Goal: Task Accomplishment & Management: Manage account settings

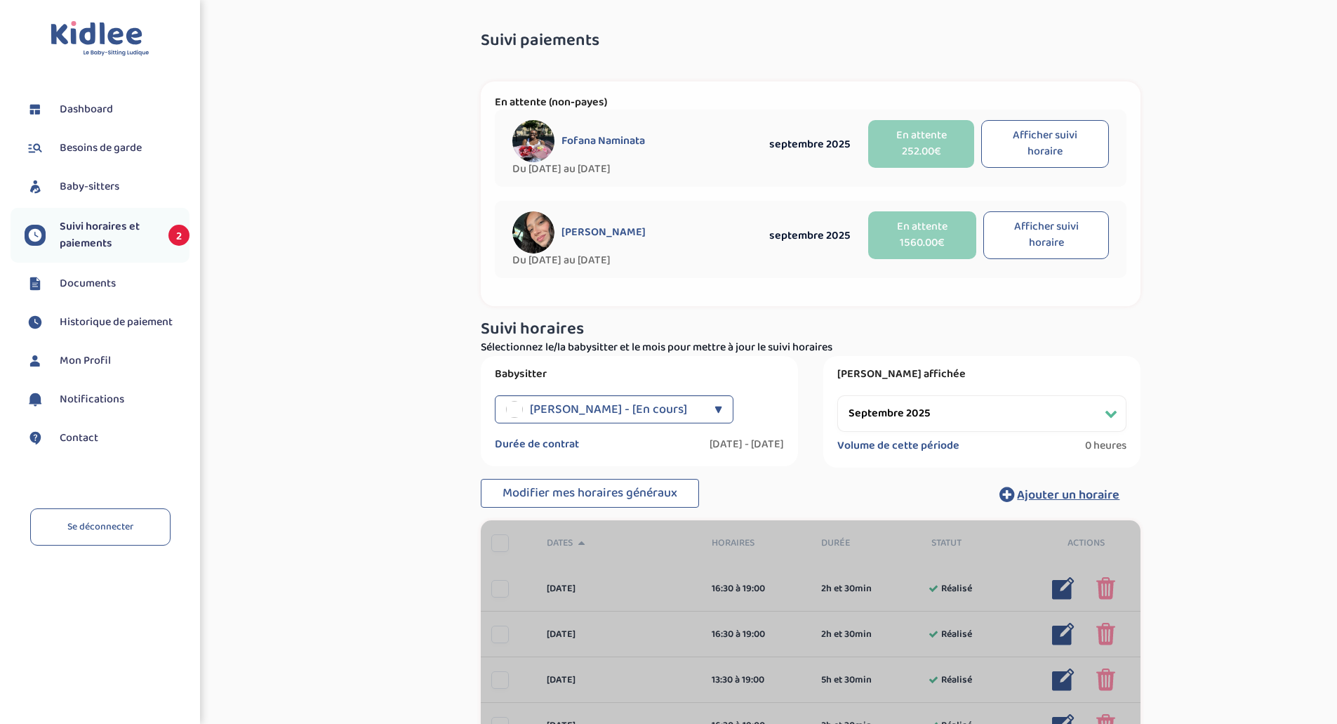
select select "septembre 2025"
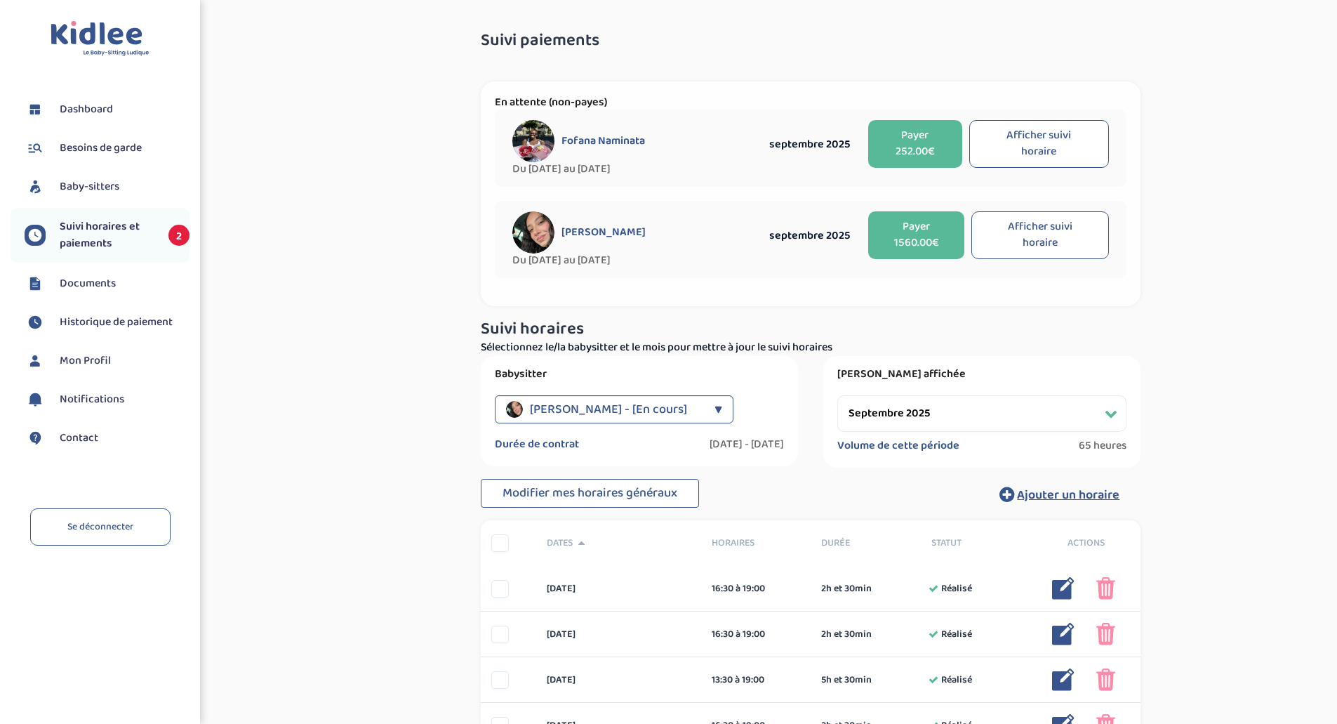
click at [1046, 232] on button "Afficher suivi horaire" at bounding box center [1040, 235] width 138 height 48
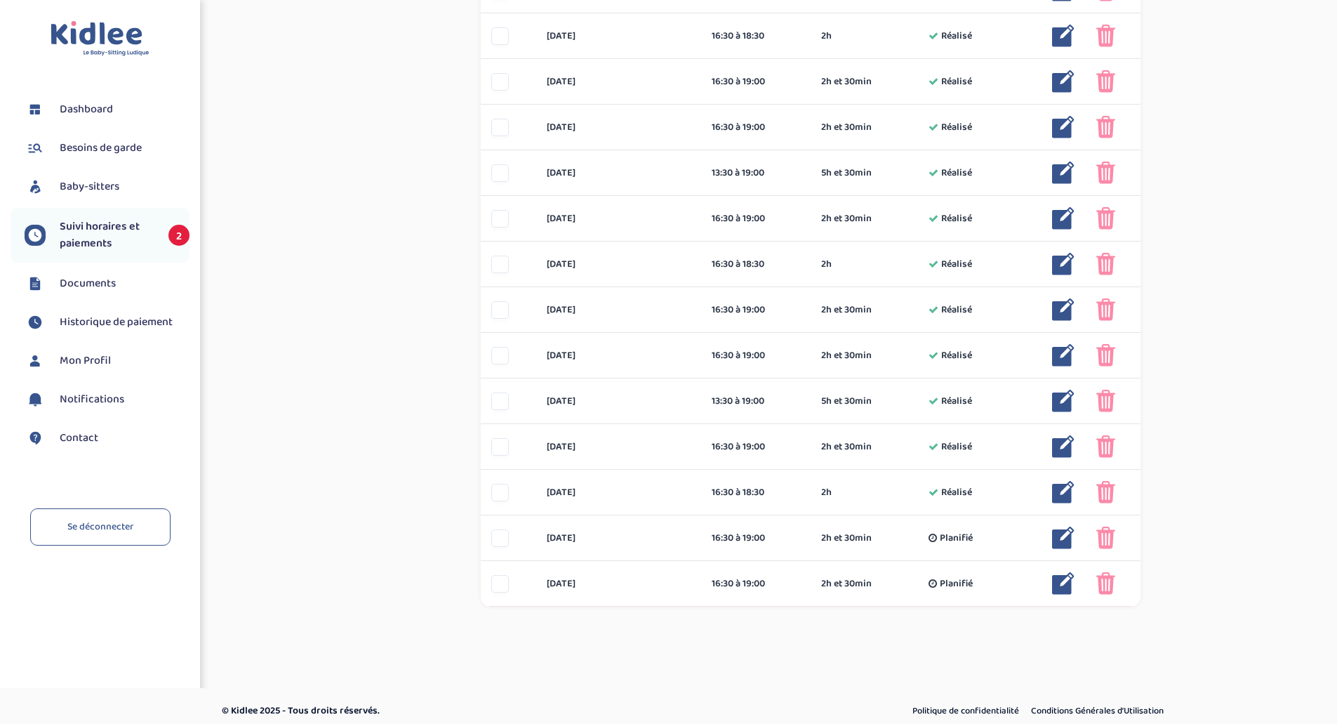
scroll to position [973, 0]
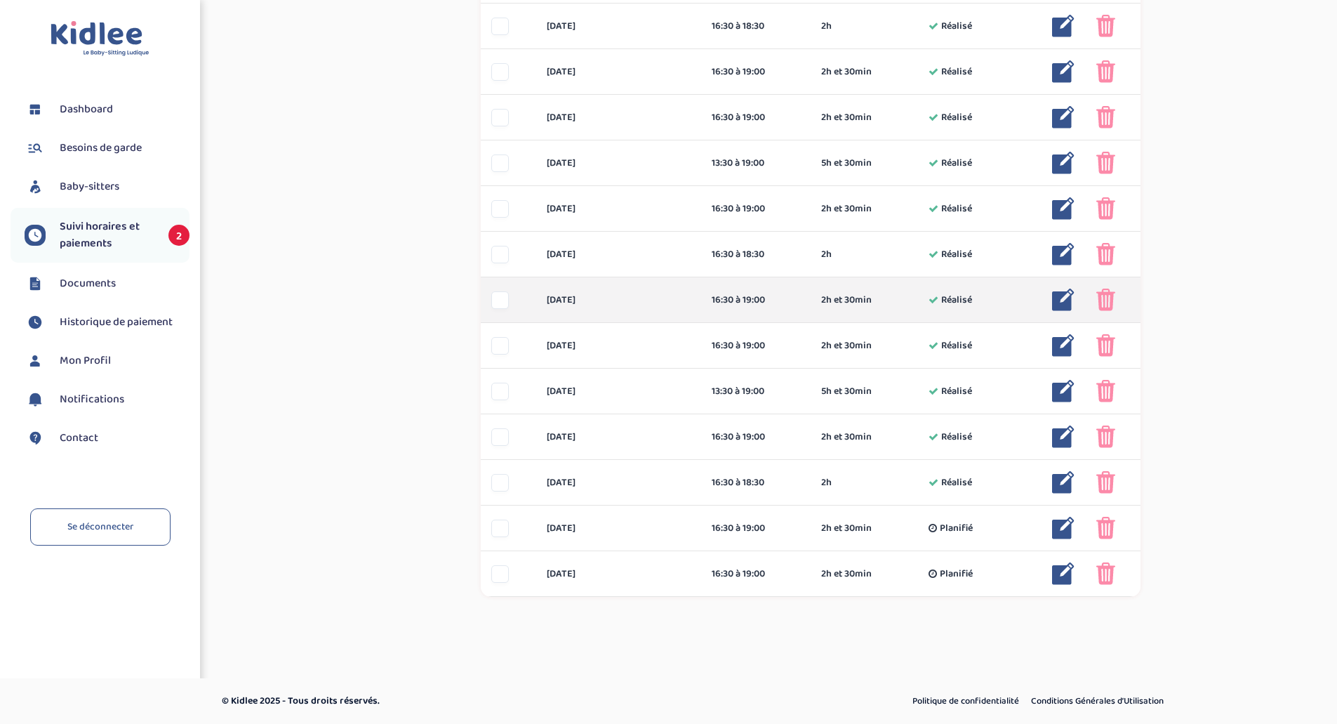
click at [502, 300] on div at bounding box center [500, 300] width 18 height 18
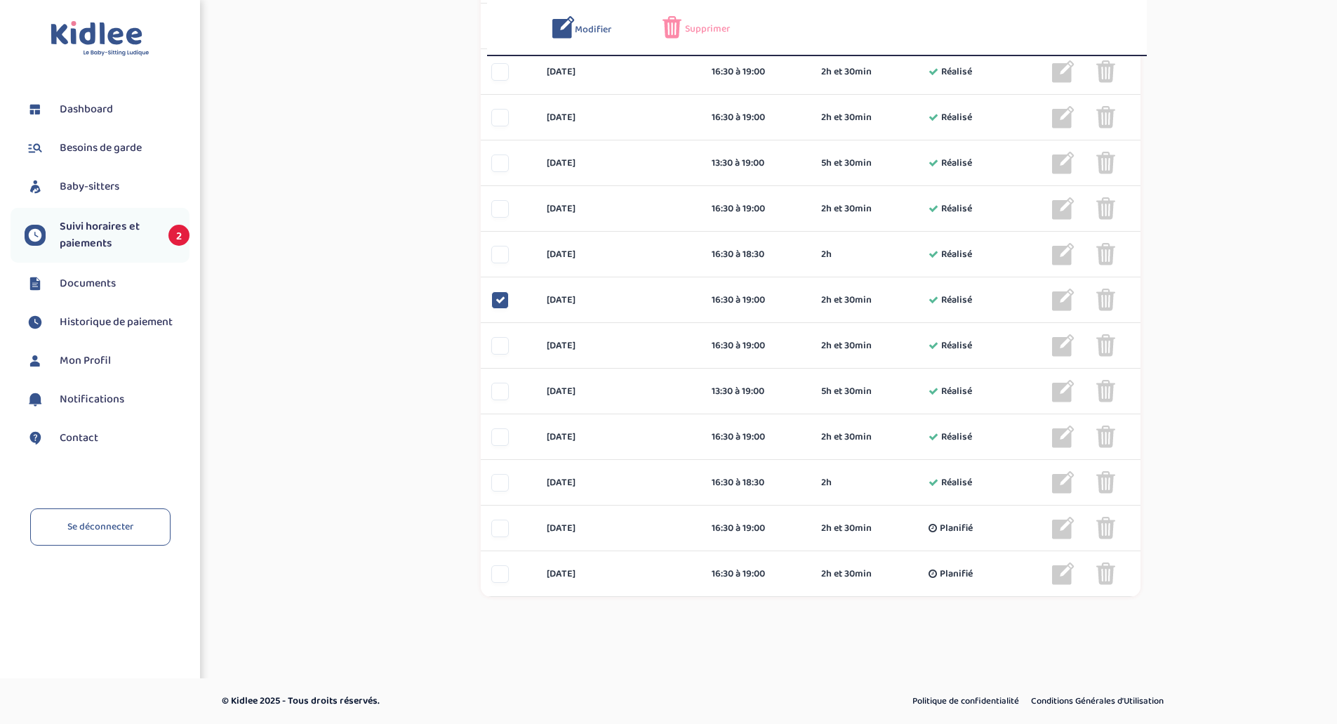
click at [715, 34] on span "Supprimer" at bounding box center [707, 29] width 45 height 15
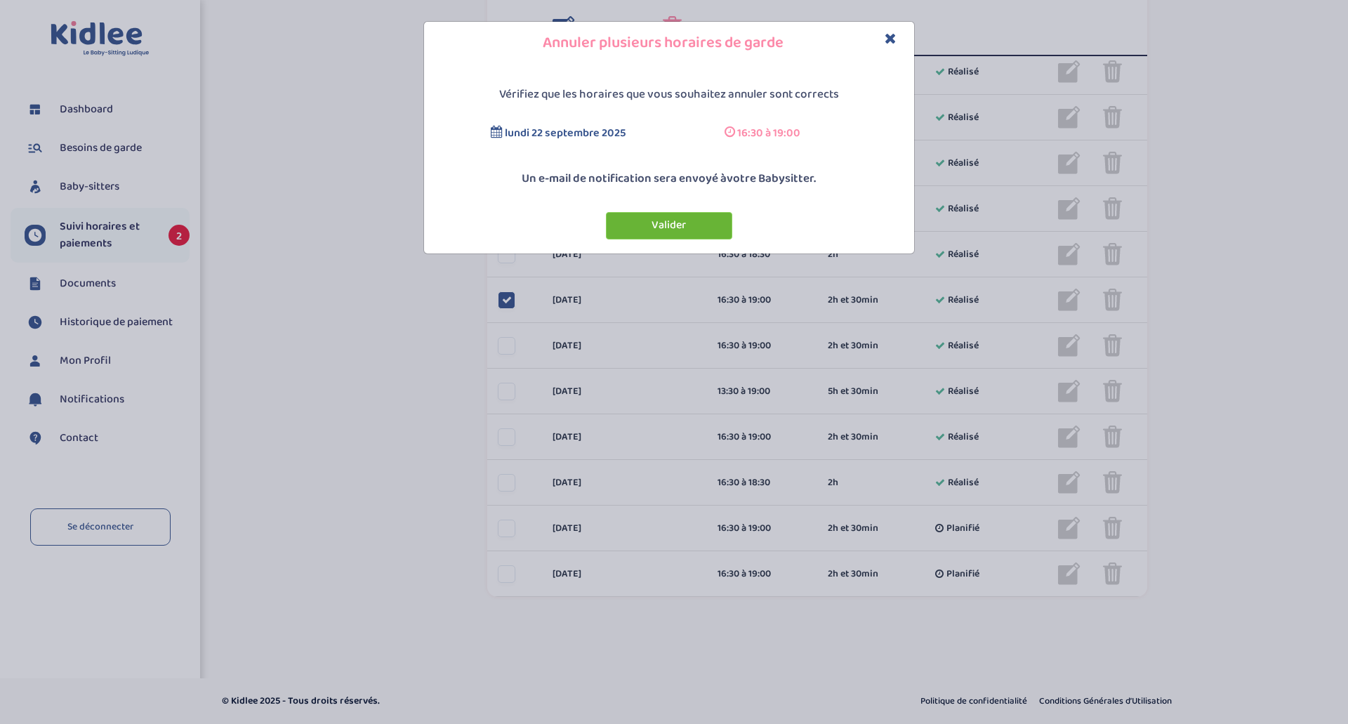
click at [678, 223] on button "Valider" at bounding box center [669, 225] width 126 height 27
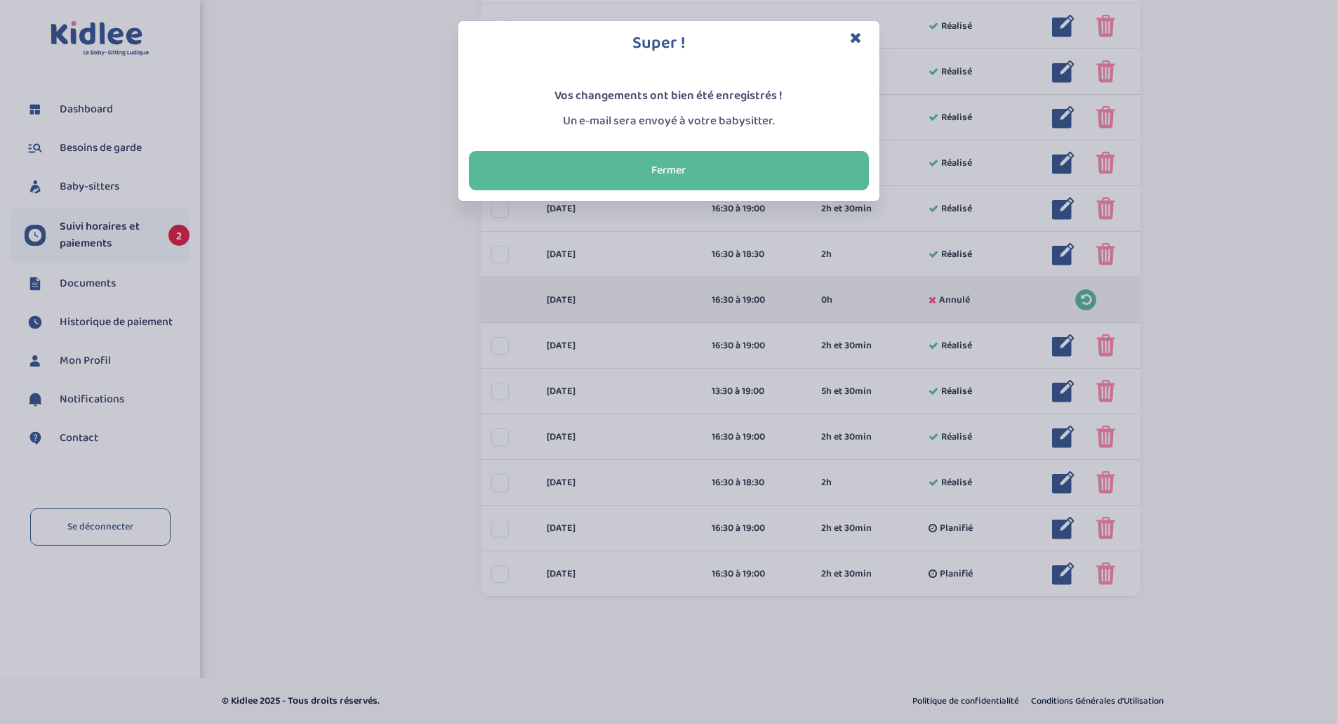
click at [851, 39] on icon "Close" at bounding box center [856, 37] width 12 height 15
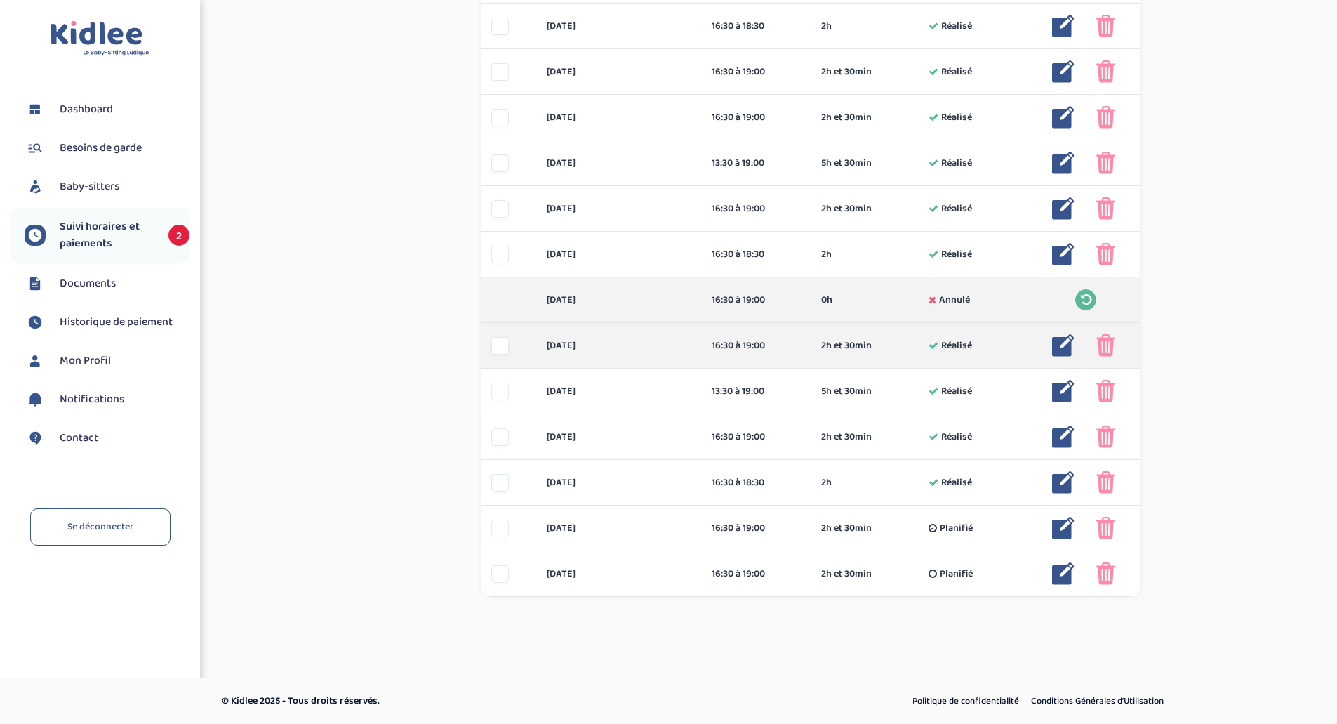
click at [503, 349] on div at bounding box center [500, 346] width 18 height 18
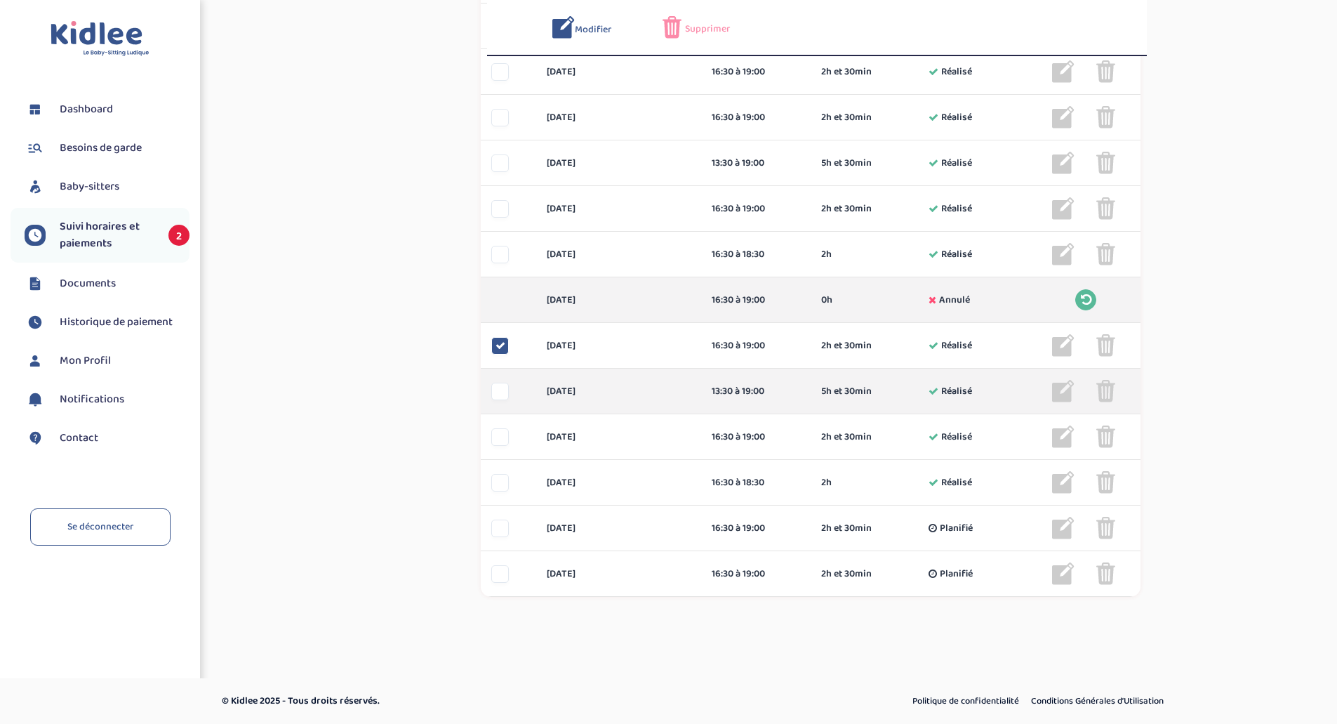
click at [500, 391] on div at bounding box center [500, 392] width 18 height 18
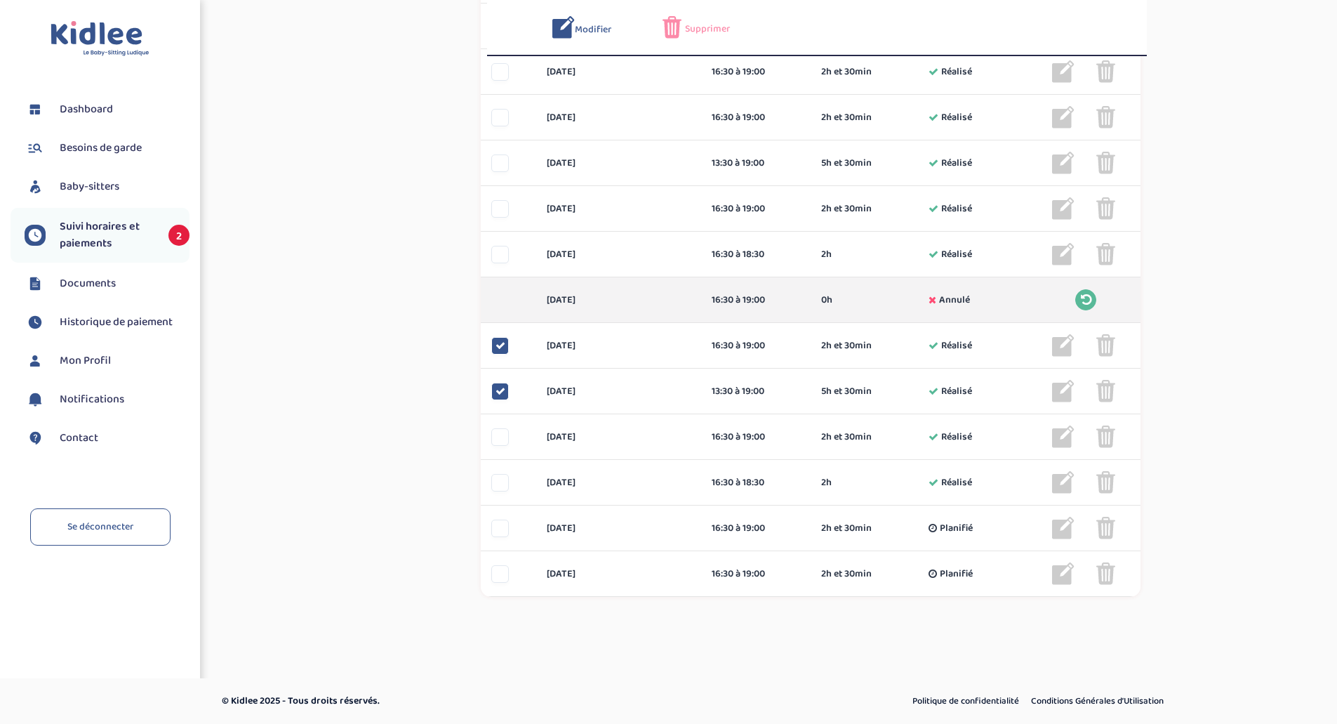
click at [698, 27] on span "Supprimer" at bounding box center [707, 29] width 45 height 15
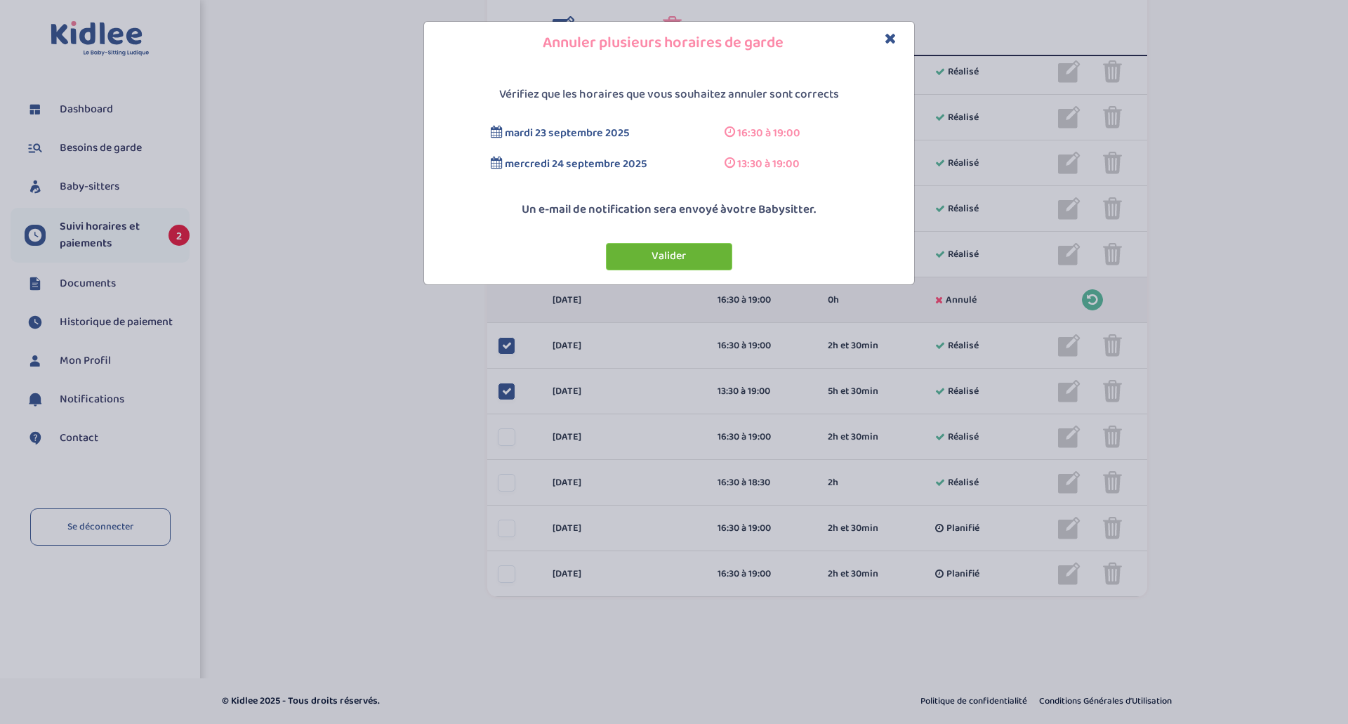
click at [689, 250] on button "Valider" at bounding box center [669, 256] width 126 height 27
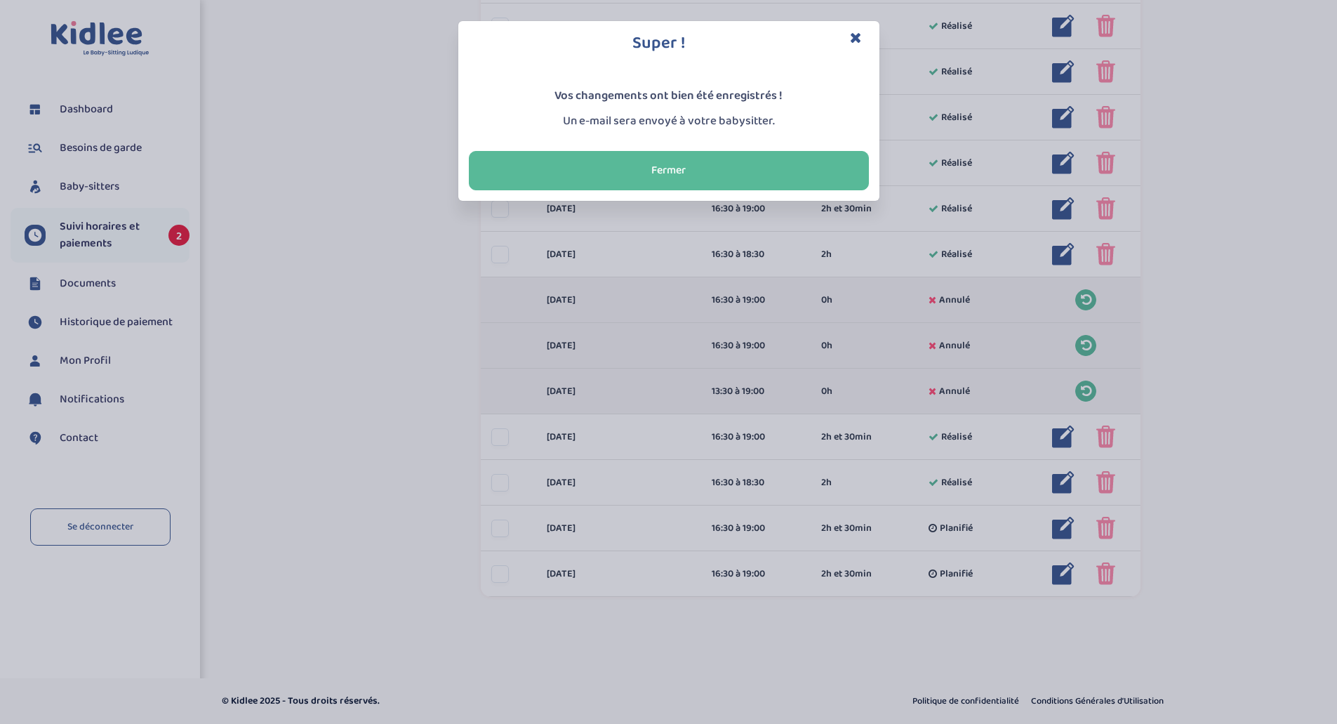
click at [861, 37] on icon "Close" at bounding box center [856, 37] width 12 height 15
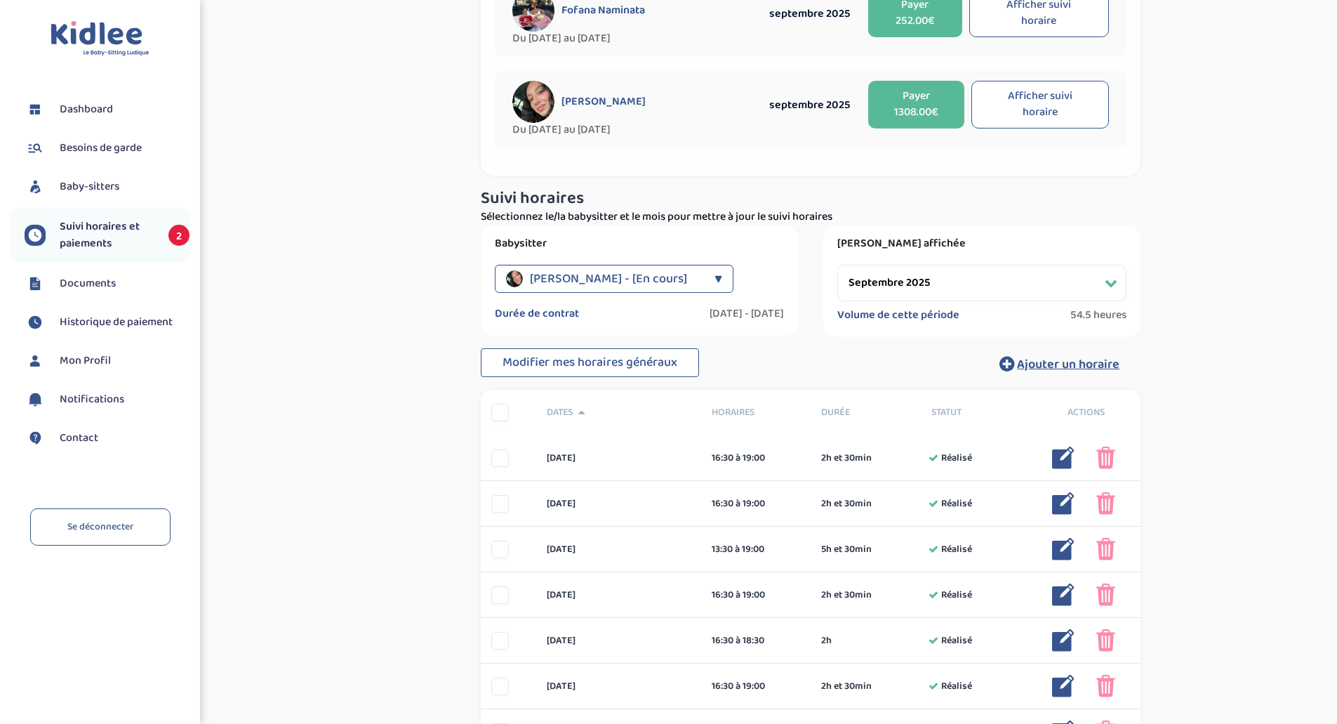
scroll to position [0, 0]
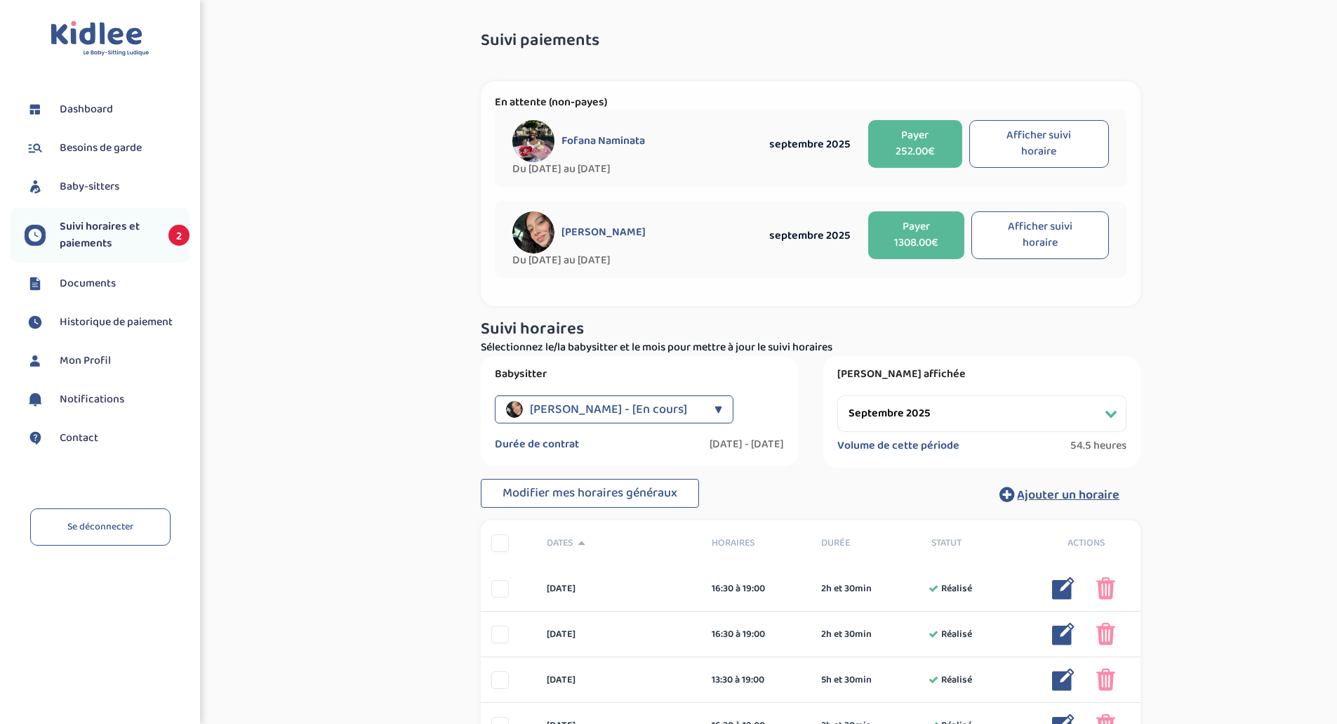
click at [1018, 133] on button "Afficher suivi horaire" at bounding box center [1039, 144] width 140 height 48
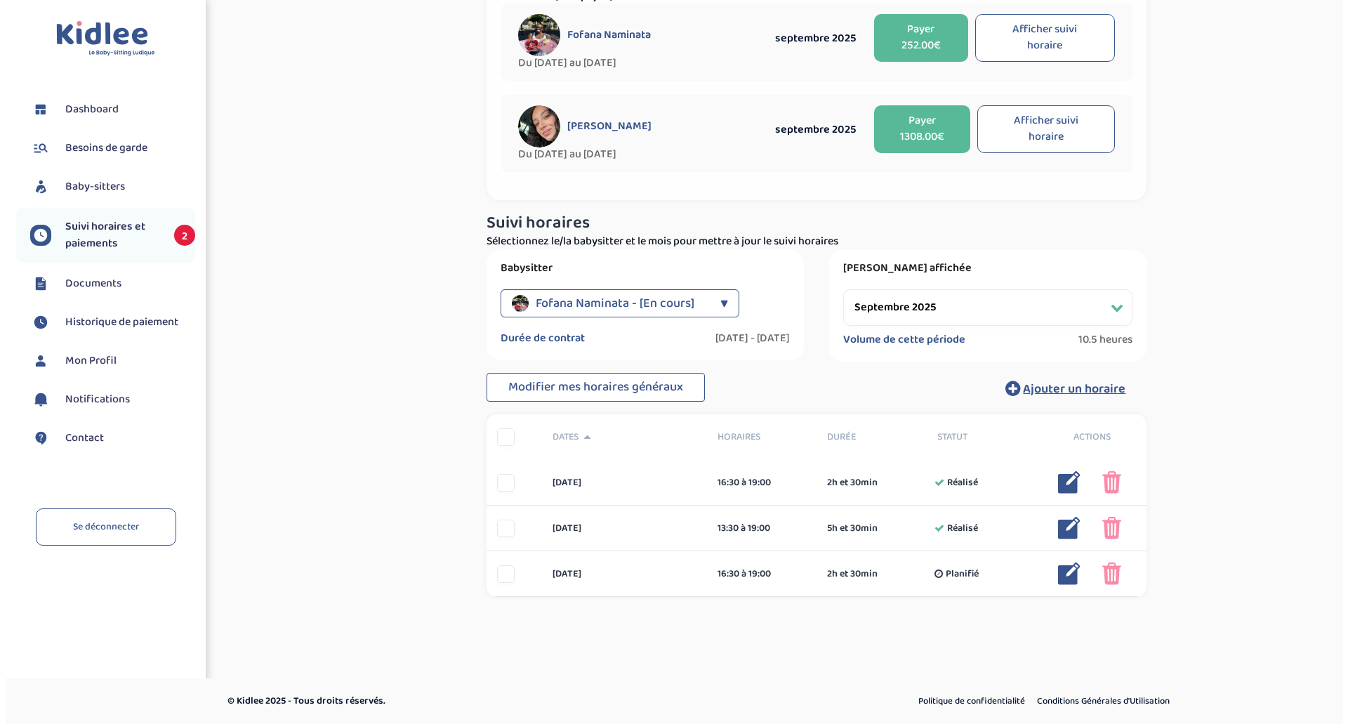
scroll to position [106, 0]
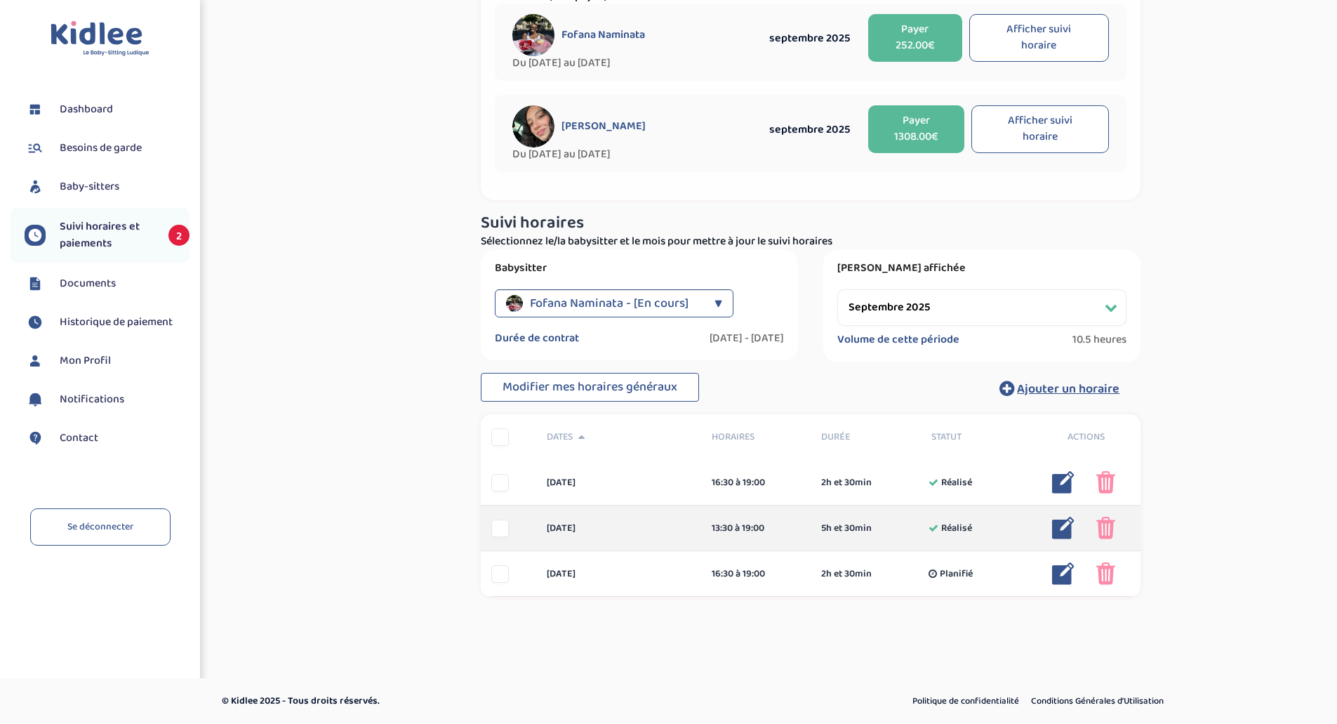
click at [503, 529] on div at bounding box center [500, 528] width 18 height 18
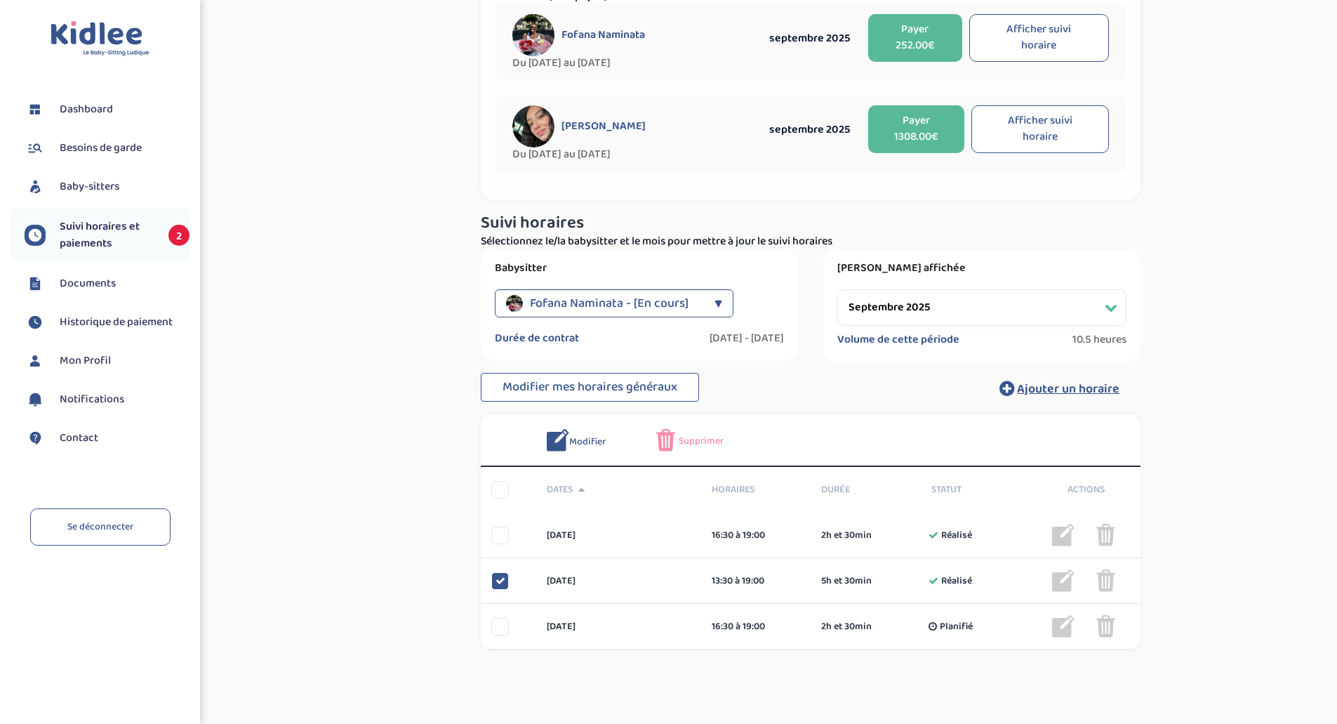
click at [585, 441] on span "Modifier" at bounding box center [587, 441] width 37 height 15
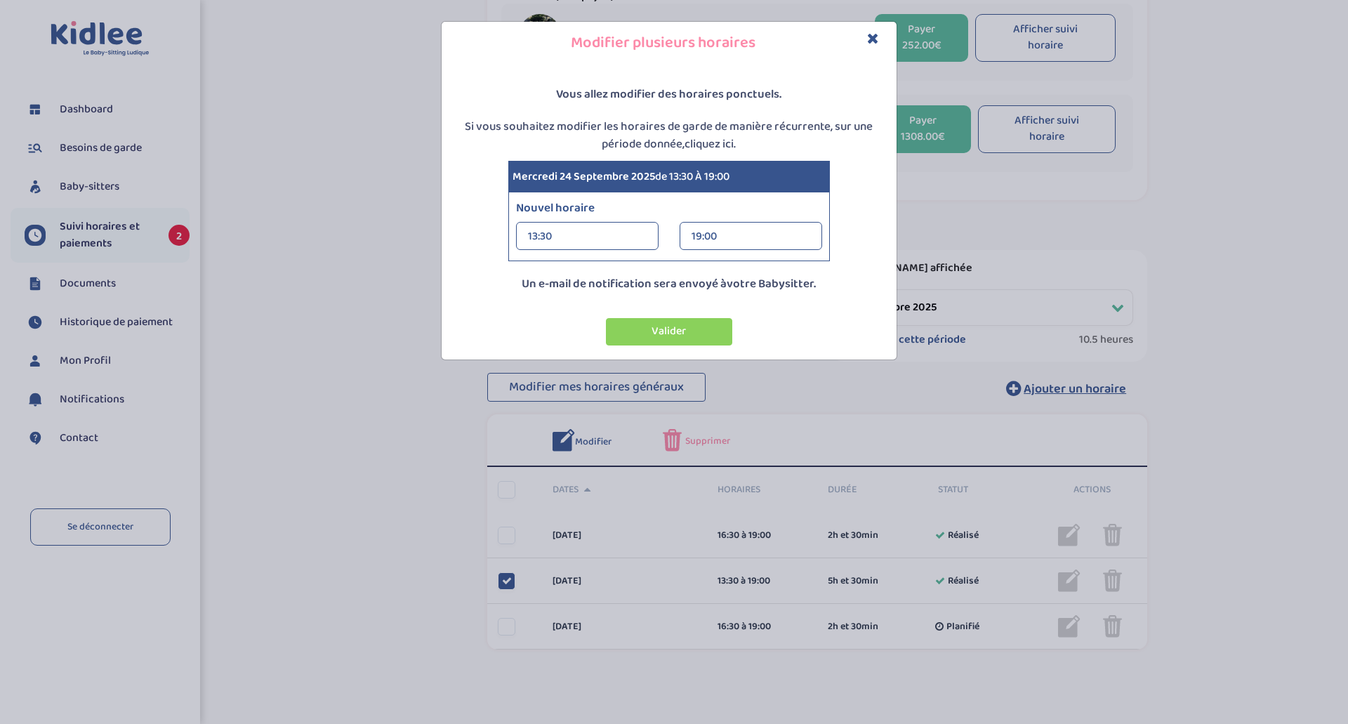
click at [742, 234] on div "19:00" at bounding box center [750, 237] width 119 height 28
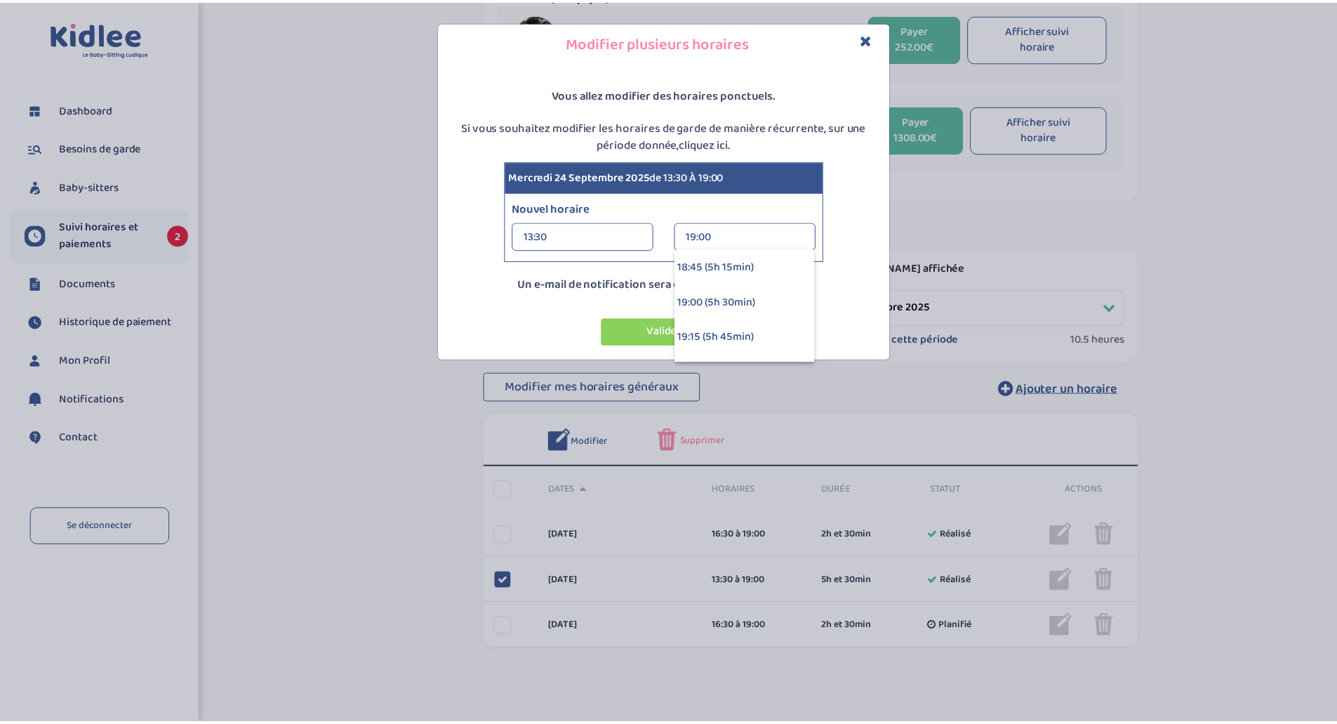
scroll to position [632, 0]
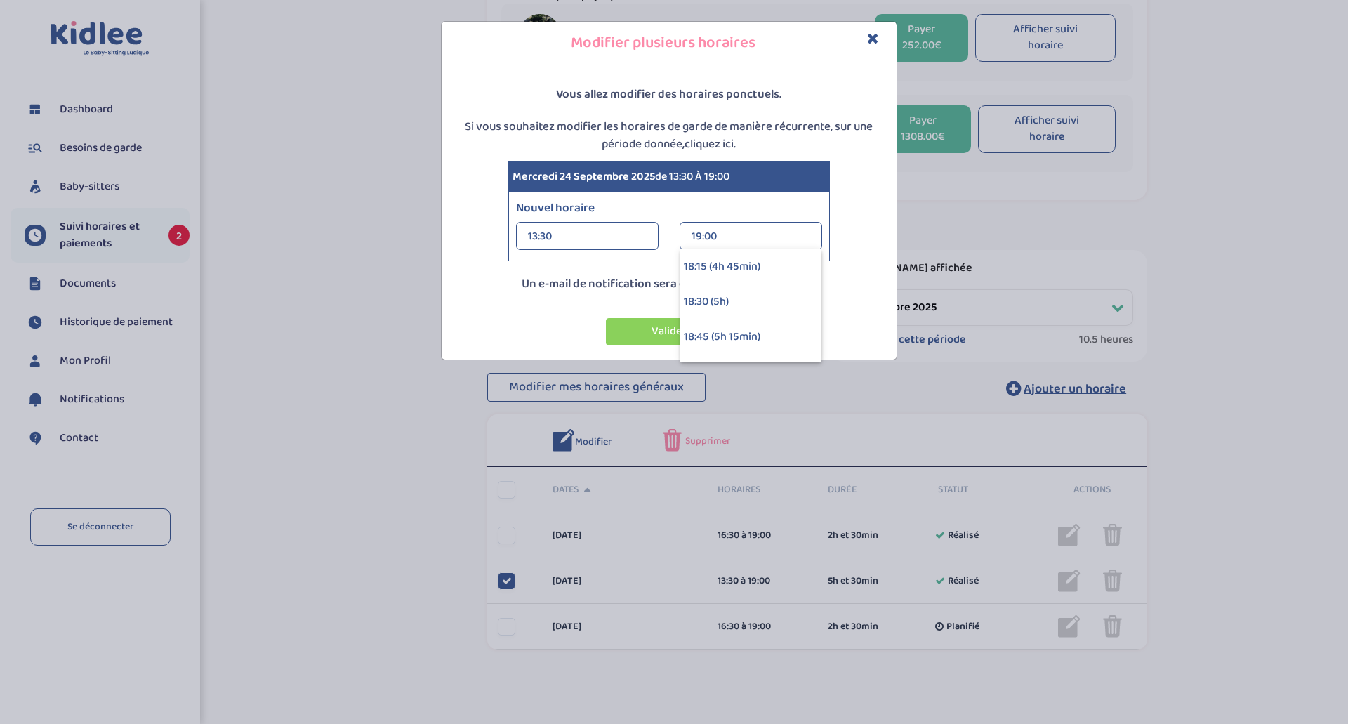
click at [875, 37] on icon "Close" at bounding box center [873, 38] width 12 height 15
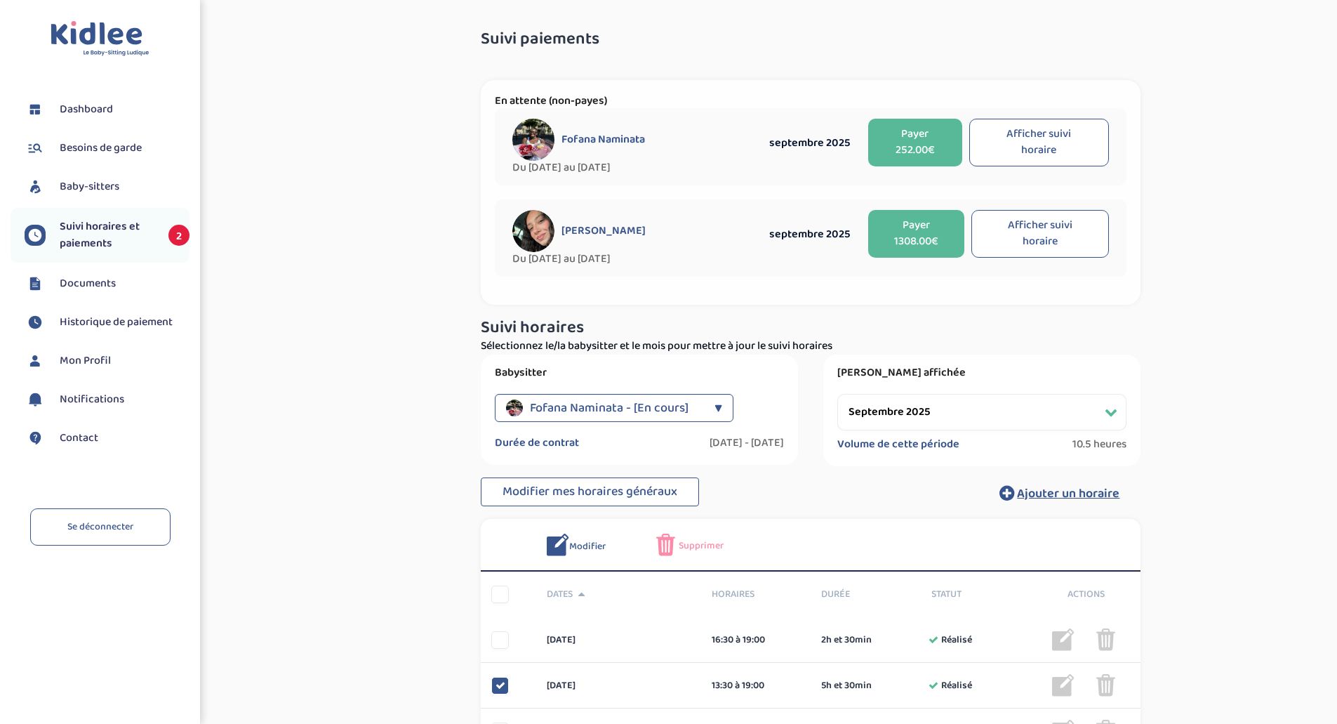
scroll to position [0, 0]
